Goal: Information Seeking & Learning: Find specific fact

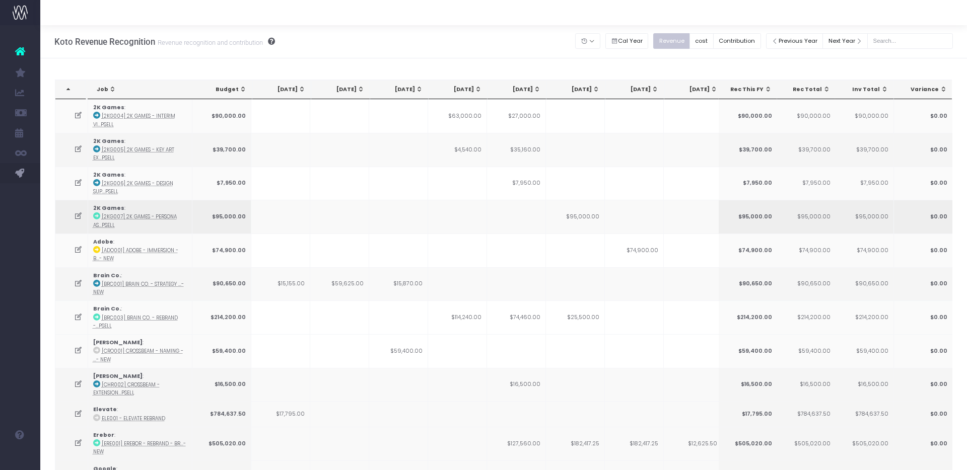
click at [90, 209] on span "Koto Revenue Recognition" at bounding box center [72, 213] width 35 height 27
click at [921, 39] on input "text" at bounding box center [910, 41] width 86 height 16
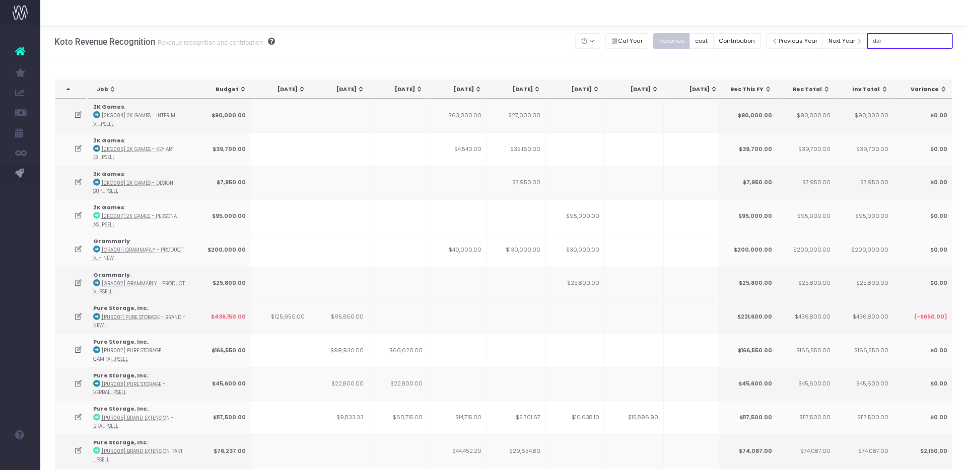
type input "darragh"
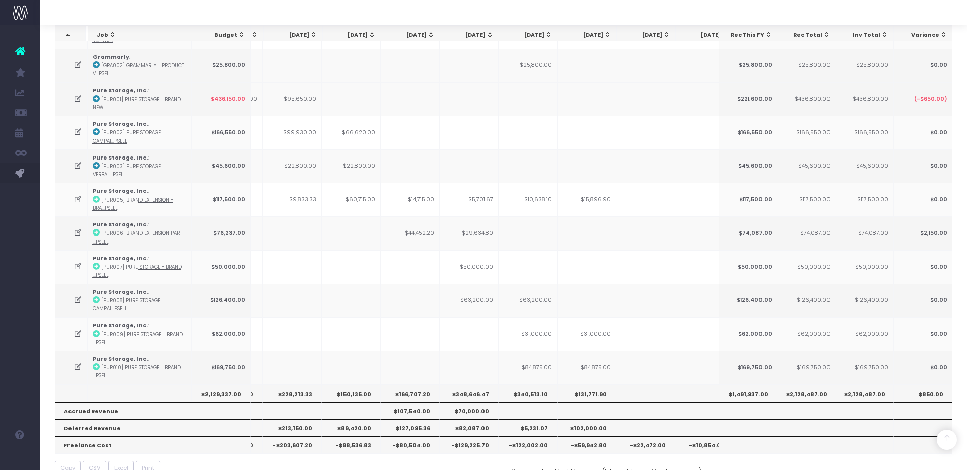
scroll to position [217, 0]
drag, startPoint x: 524, startPoint y: 200, endPoint x: 569, endPoint y: 199, distance: 45.8
click at [561, 200] on tr "Pure Storage, Inc. : [PUR005] Brand Extension - Bra...psell $117,500.00 $9,833.…" at bounding box center [577, 201] width 1138 height 34
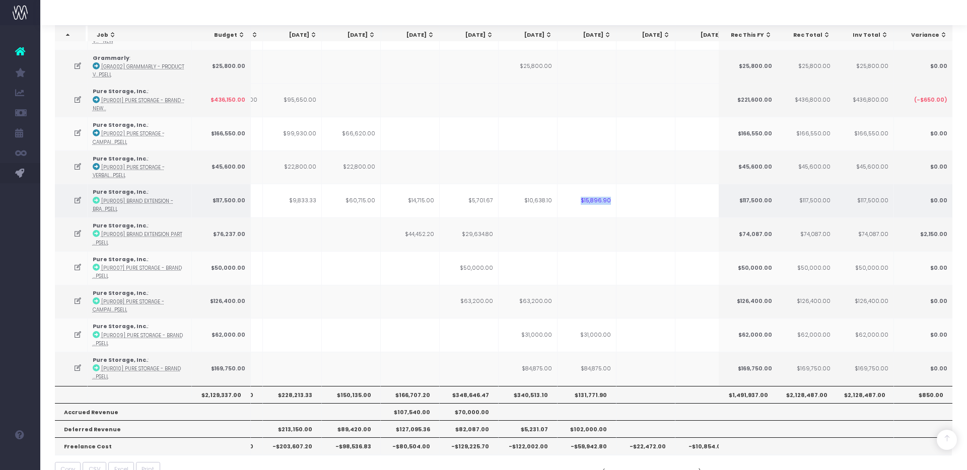
drag, startPoint x: 584, startPoint y: 198, endPoint x: 625, endPoint y: 200, distance: 40.8
click at [625, 200] on tr "Pure Storage, Inc. : [PUR005] Brand Extension - Bra...psell $117,500.00 $9,833.…" at bounding box center [577, 201] width 1138 height 34
click at [591, 199] on td "$15,896.90" at bounding box center [586, 201] width 59 height 34
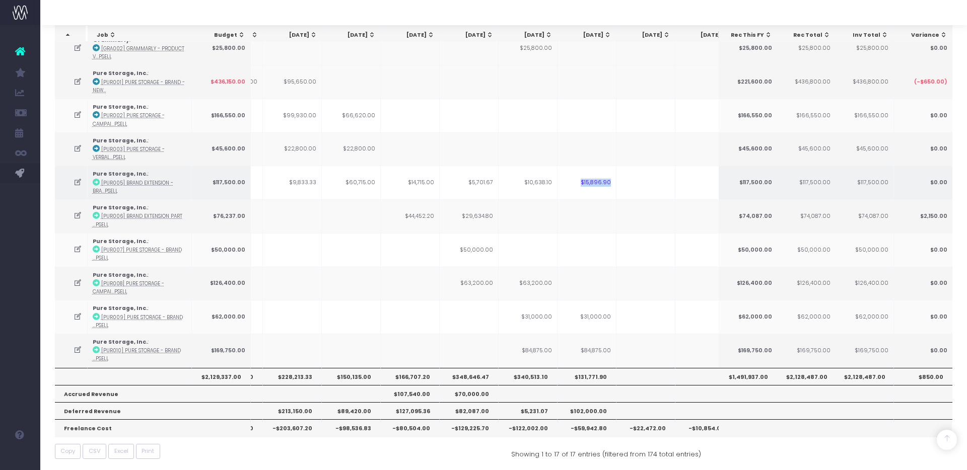
drag, startPoint x: 582, startPoint y: 181, endPoint x: 618, endPoint y: 181, distance: 35.7
click at [618, 181] on tr "Pure Storage, Inc. : [PUR005] Brand Extension - Bra...psell $117,500.00 $9,833.…" at bounding box center [577, 183] width 1138 height 34
click at [597, 182] on td "$15,896.90" at bounding box center [586, 183] width 59 height 34
click at [153, 180] on abbr "[PUR005] Brand Extension - Bra...psell" at bounding box center [133, 187] width 81 height 15
click at [146, 180] on abbr "[PUR005] Brand Extension - Bra...psell" at bounding box center [133, 187] width 81 height 15
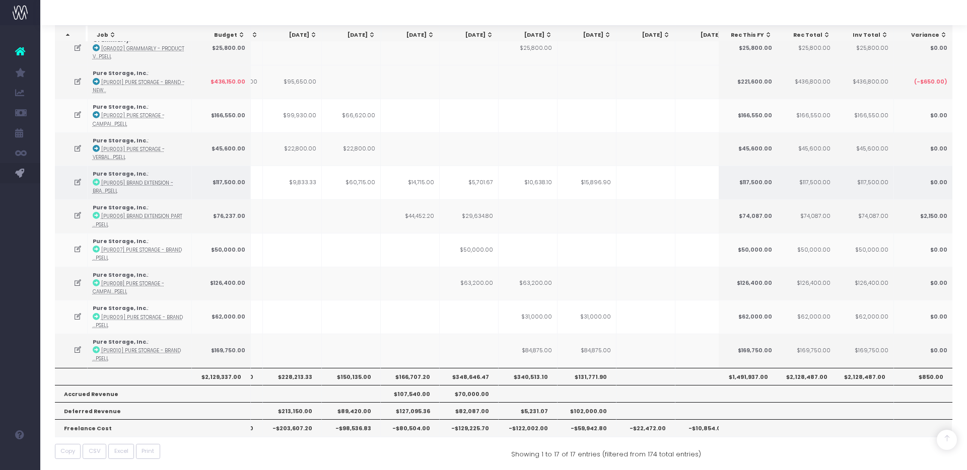
click at [134, 172] on strong "Pure Storage, Inc." at bounding box center [120, 174] width 55 height 8
click at [139, 180] on abbr "[PUR005] Brand Extension - Bra...psell" at bounding box center [133, 187] width 81 height 15
click at [121, 180] on abbr "[PUR005] Brand Extension - Bra...psell" at bounding box center [133, 187] width 81 height 15
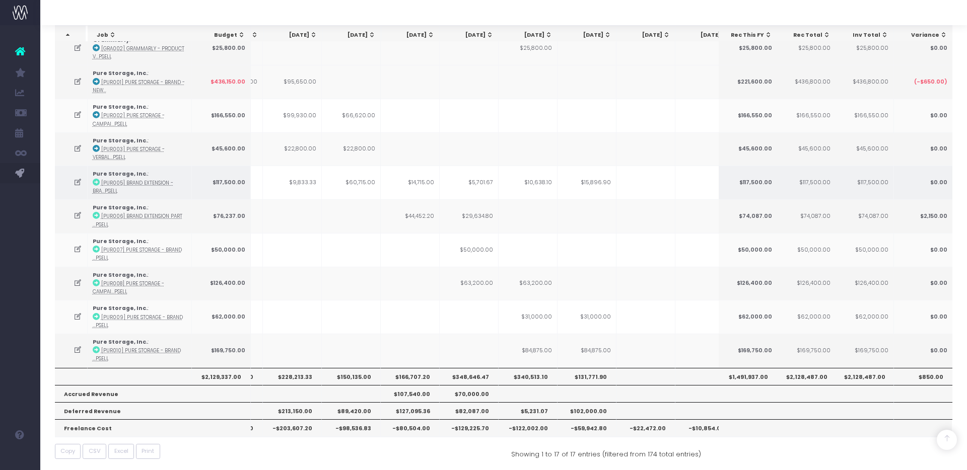
click at [114, 171] on strong "Pure Storage, Inc." at bounding box center [120, 174] width 55 height 8
drag, startPoint x: 111, startPoint y: 179, endPoint x: 93, endPoint y: 180, distance: 17.6
click at [110, 180] on abbr "[PUR005] Brand Extension - Bra...psell" at bounding box center [133, 187] width 81 height 15
click at [78, 179] on icon at bounding box center [77, 182] width 9 height 9
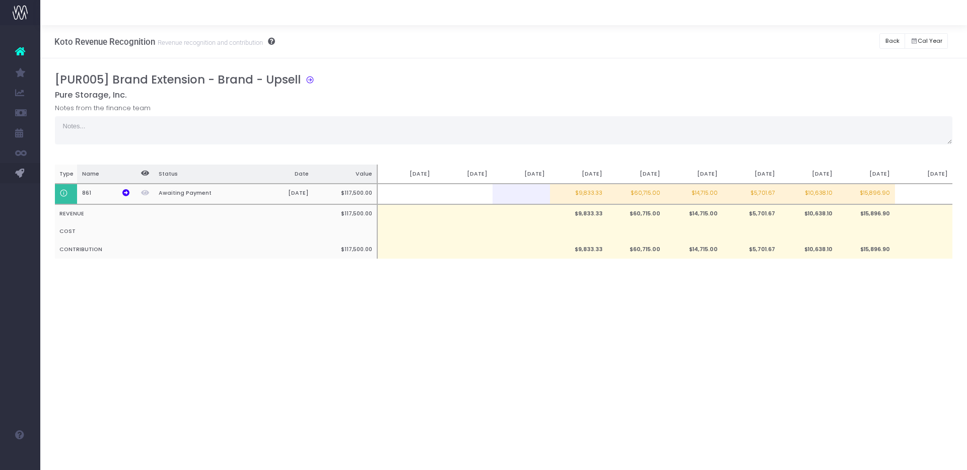
scroll to position [0, 0]
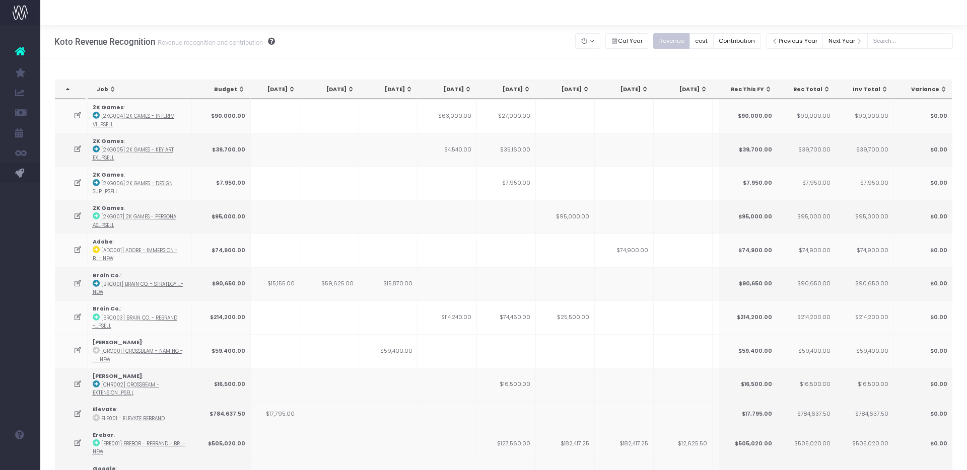
scroll to position [0, 20]
click at [896, 40] on input "text" at bounding box center [910, 41] width 86 height 16
type input "darragh"
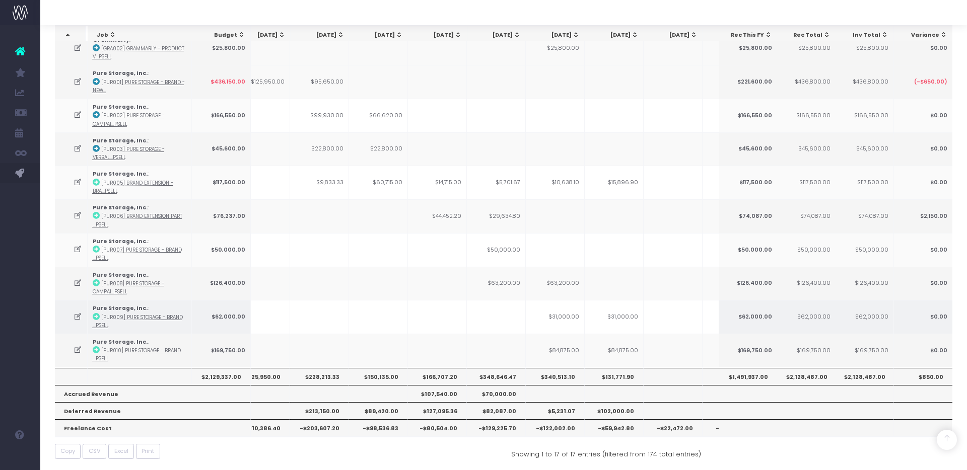
click at [174, 315] on abbr "[PUR009] Pure Storage - Brand ...psell" at bounding box center [138, 321] width 90 height 15
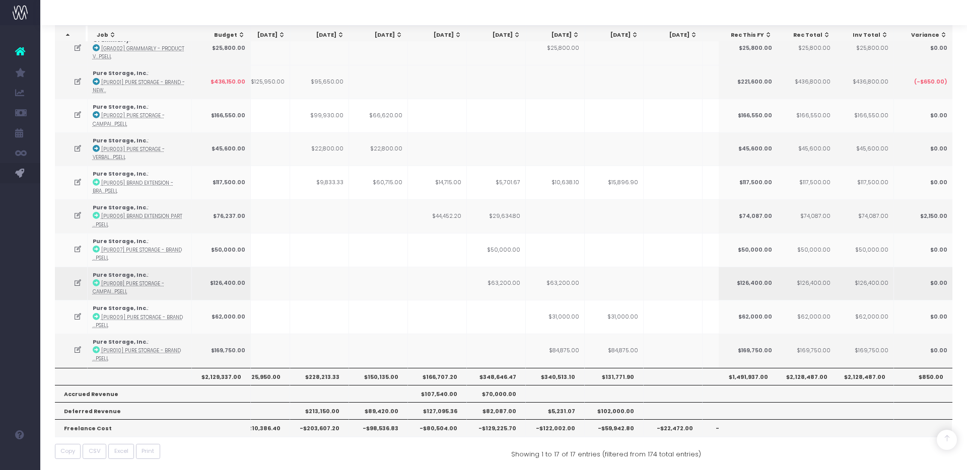
scroll to position [235, 0]
click at [573, 317] on td "$31,000.00" at bounding box center [555, 318] width 59 height 34
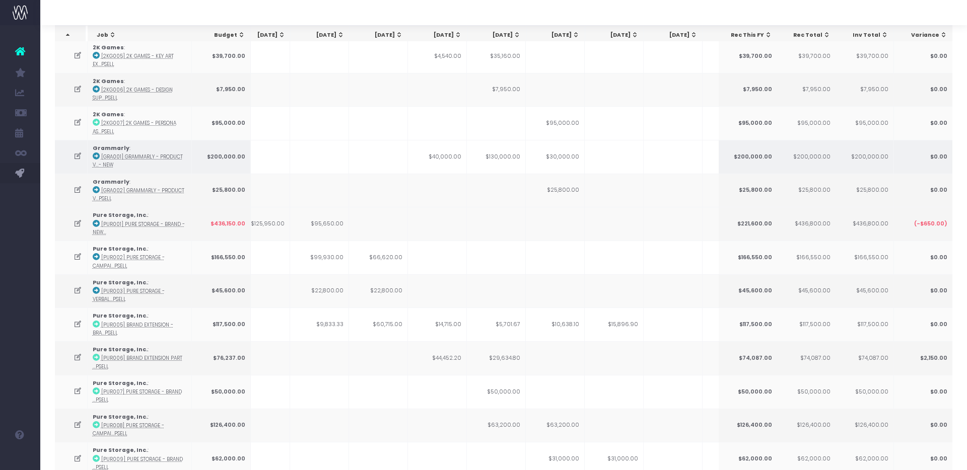
scroll to position [93, 0]
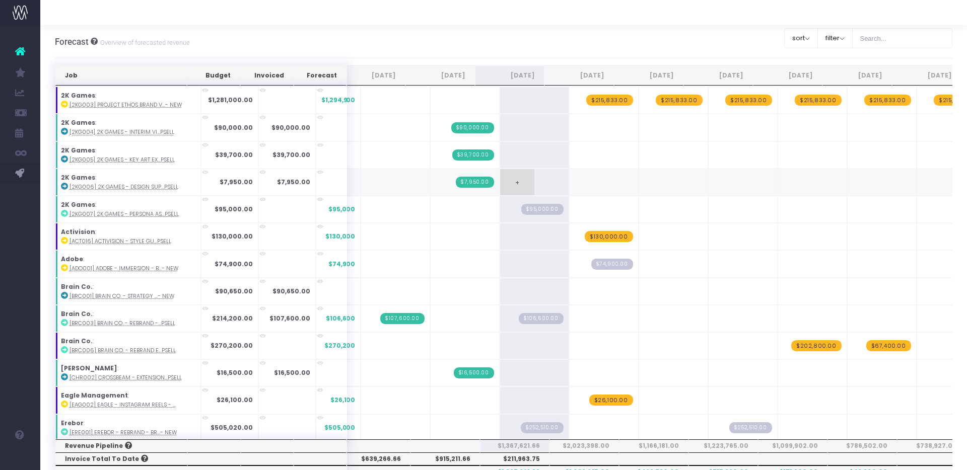
scroll to position [0, 14]
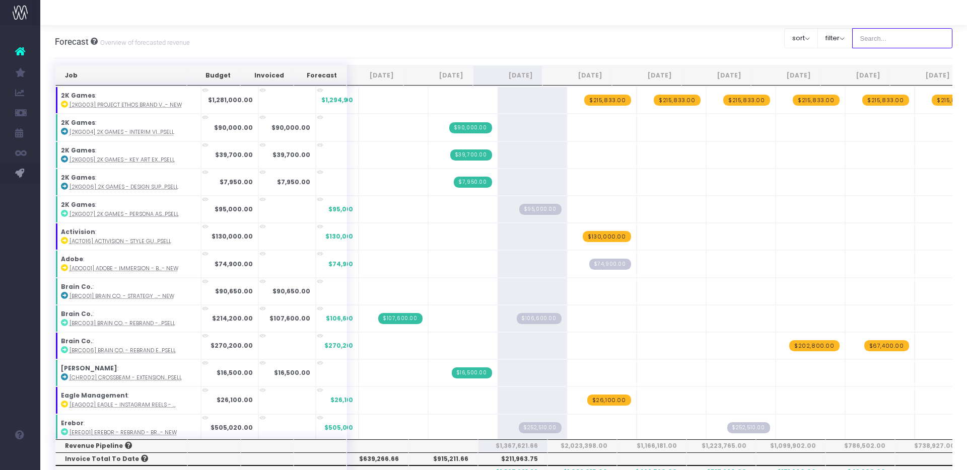
click at [921, 34] on input "text" at bounding box center [902, 38] width 101 height 20
type input "[PERSON_NAME]"
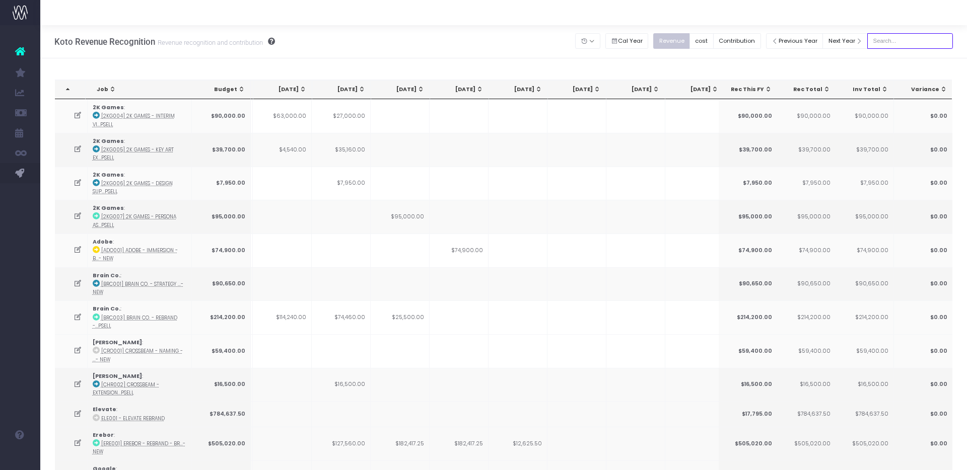
click at [910, 42] on input "text" at bounding box center [910, 41] width 86 height 16
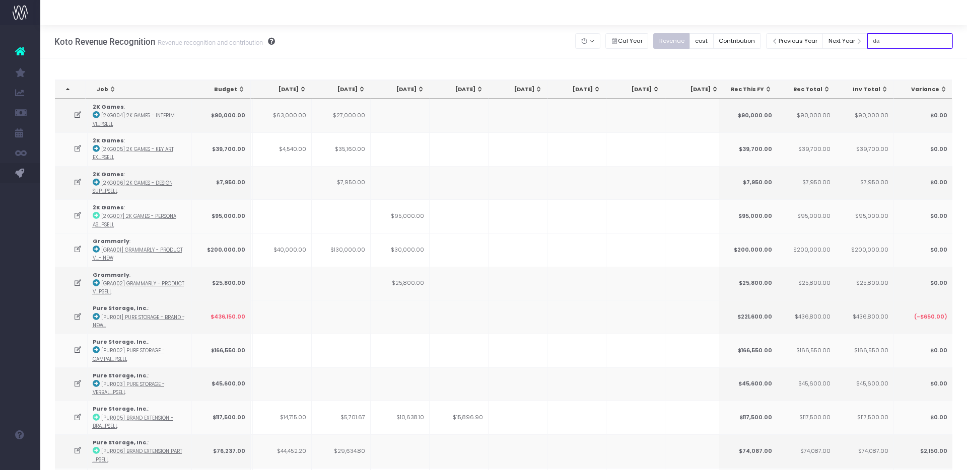
click at [902, 39] on input "da" at bounding box center [910, 41] width 86 height 16
type input "[PERSON_NAME]"
